Goal: Contribute content: Add original content to the website for others to see

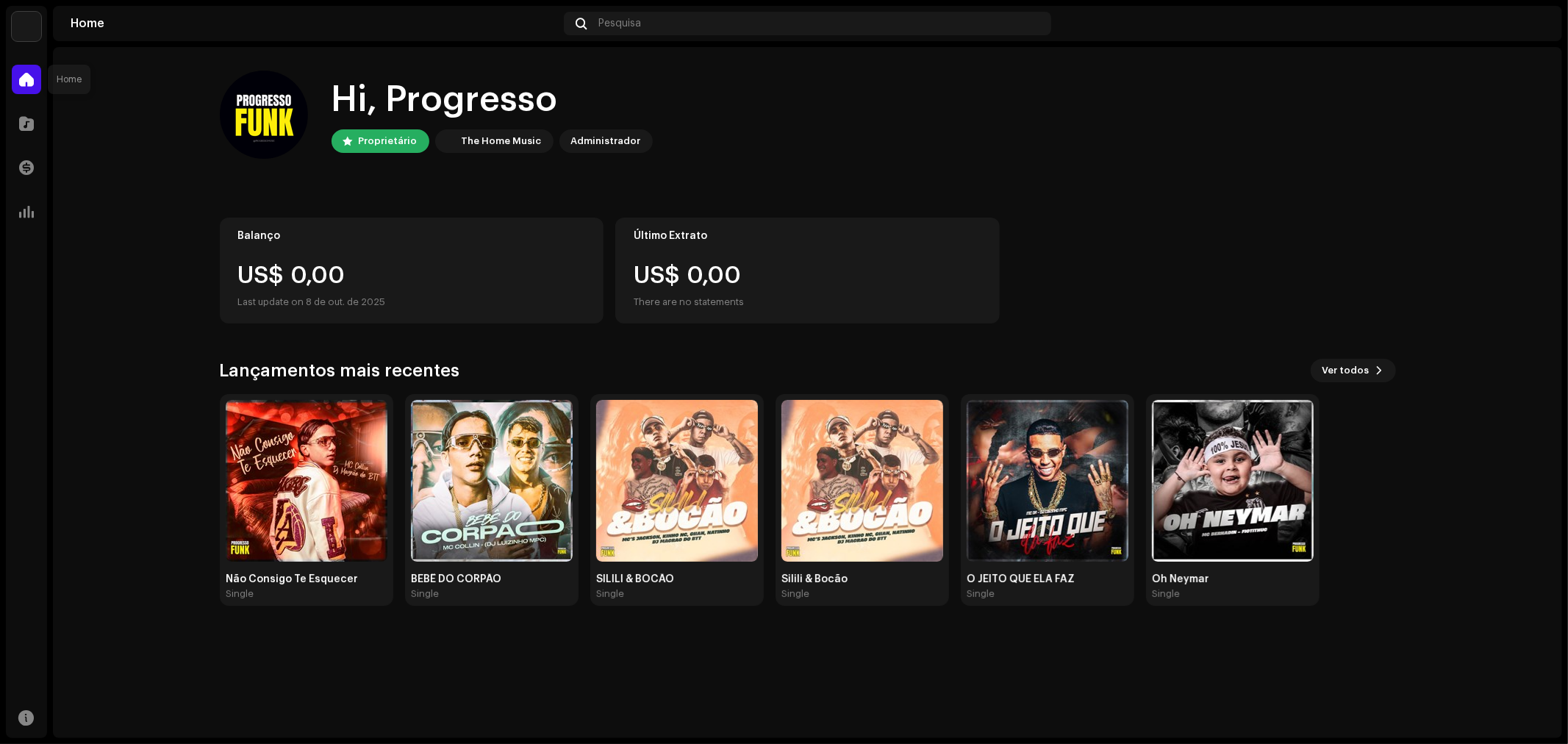
click at [32, 77] on span at bounding box center [27, 79] width 15 height 12
click at [25, 122] on span at bounding box center [27, 123] width 15 height 12
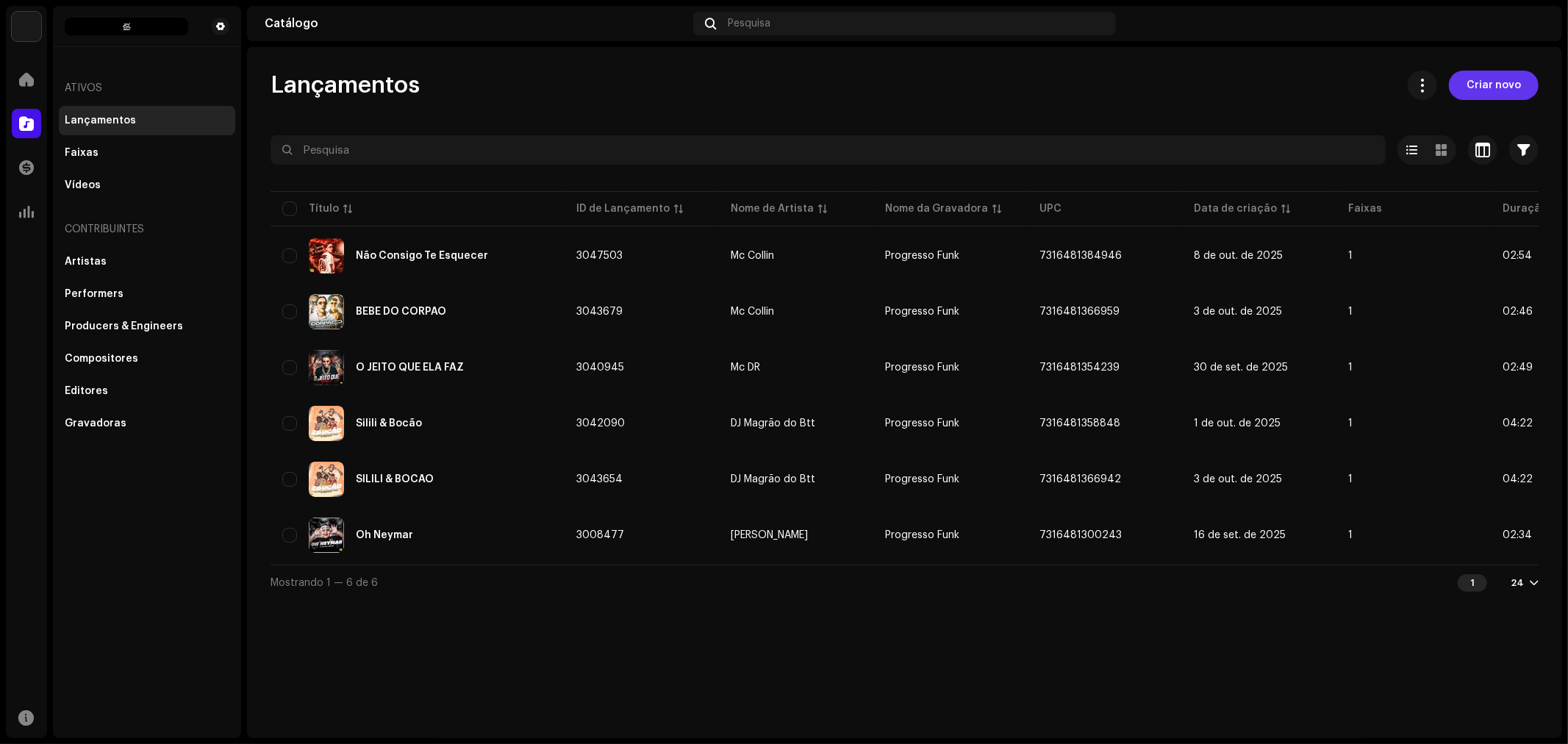
click at [1487, 83] on span "Criar novo" at bounding box center [1494, 85] width 54 height 29
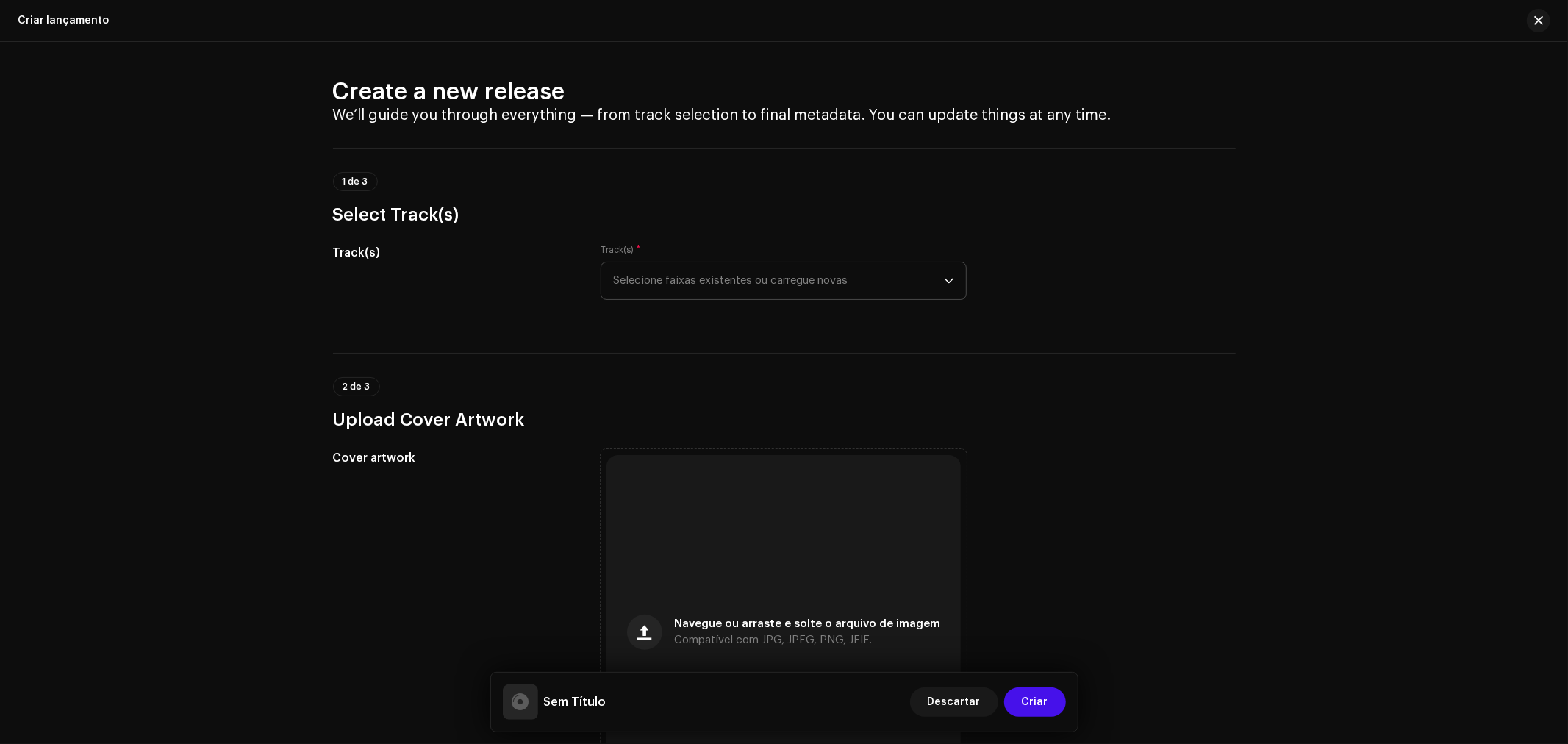
click at [808, 285] on span "Selecione faixas existentes ou carregue novas" at bounding box center [778, 280] width 331 height 37
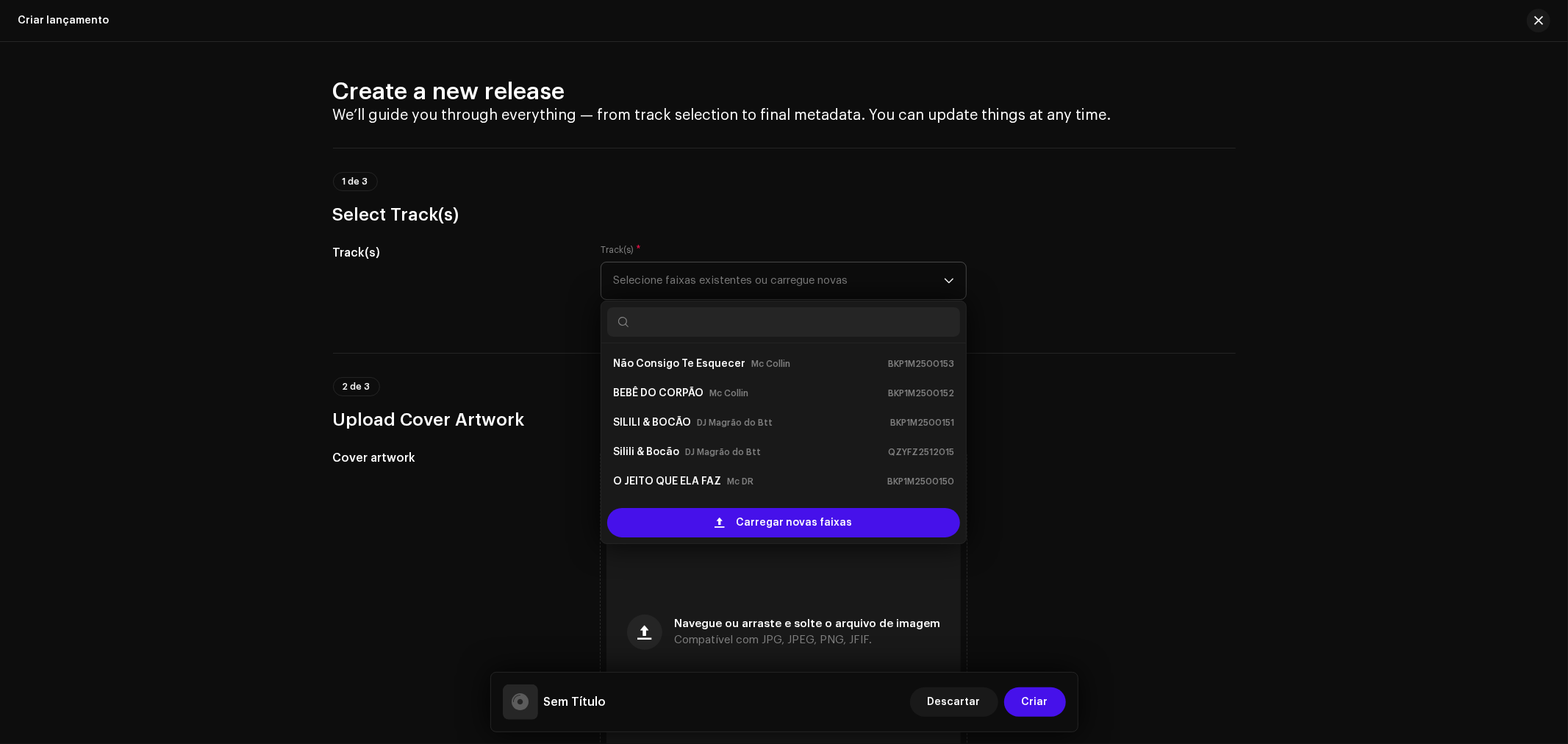
scroll to position [23, 0]
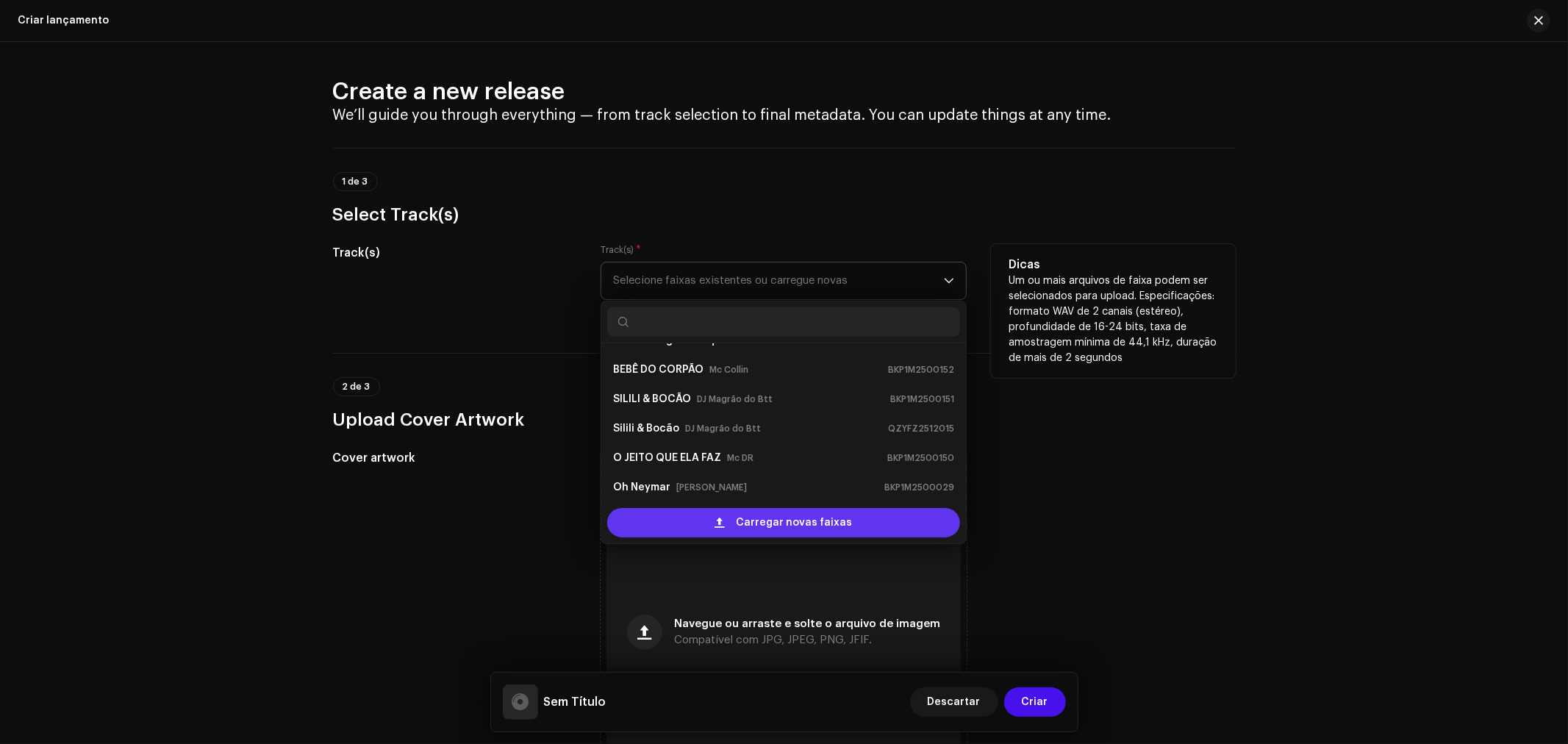
click at [740, 520] on span "Carregar novas faixas" at bounding box center [795, 522] width 117 height 29
